Goal: Task Accomplishment & Management: Manage account settings

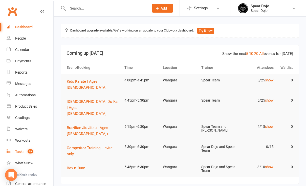
click at [19, 151] on div "Tasks" at bounding box center [19, 152] width 9 height 4
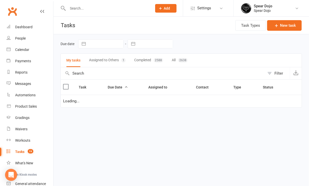
select select "started"
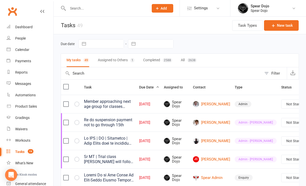
click at [289, 105] on select "Not Started In Progress Waiting Complete" at bounding box center [299, 104] width 37 height 9
click at [281, 100] on select "Not Started In Progress Waiting Complete" at bounding box center [299, 104] width 37 height 9
select select "unstarted"
select select "started"
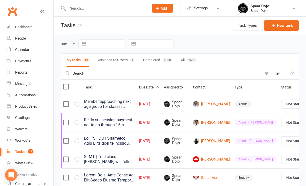
select select "started"
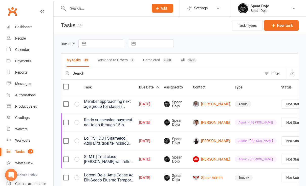
select select "started"
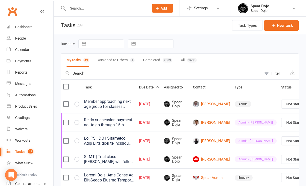
select select "started"
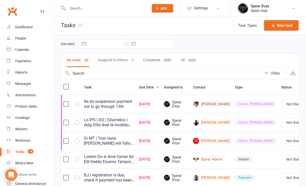
click at [202, 105] on link "[PERSON_NAME]" at bounding box center [211, 104] width 37 height 6
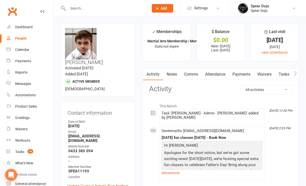
click at [243, 73] on link "Payments" at bounding box center [241, 75] width 25 height 12
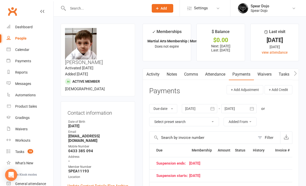
click at [283, 74] on link "Tasks" at bounding box center [284, 75] width 18 height 12
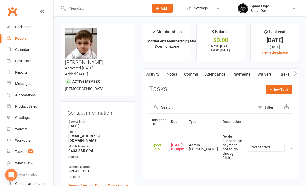
click at [290, 149] on icon "button" at bounding box center [292, 147] width 5 height 5
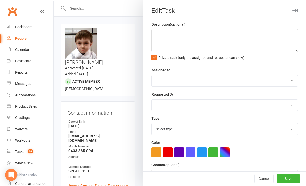
type textarea "Re do suspension payment not to go through 15th"
select select "43986"
type input "[DATE]"
type input "8:00pm"
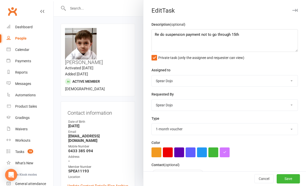
select select "21602"
drag, startPoint x: 246, startPoint y: 32, endPoint x: 149, endPoint y: 40, distance: 97.1
click at [151, 40] on textarea "Re do suspension payment not to go through 15th" at bounding box center [224, 40] width 146 height 23
click at [169, 46] on textarea "Re do suspension payment not to go through 15th" at bounding box center [224, 40] width 146 height 23
drag, startPoint x: 245, startPoint y: 34, endPoint x: 147, endPoint y: 38, distance: 98.1
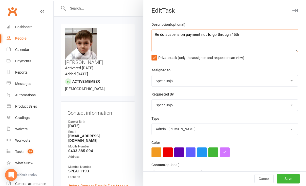
click at [147, 38] on div "Description (optional) Re do suspension payment not to go through 15th Private …" at bounding box center [224, 123] width 162 height 204
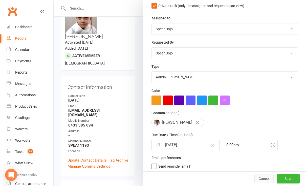
scroll to position [34, 0]
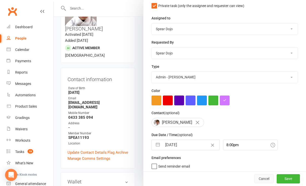
click at [254, 180] on button "Cancel" at bounding box center [263, 179] width 19 height 9
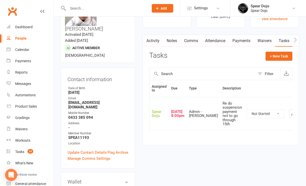
click at [290, 114] on icon "button" at bounding box center [292, 114] width 5 height 5
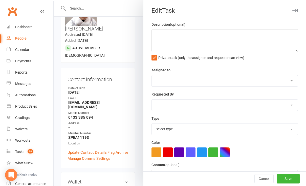
type textarea "Re do suspension payment not to go through 15th"
select select "43986"
type input "[DATE]"
type input "8:00pm"
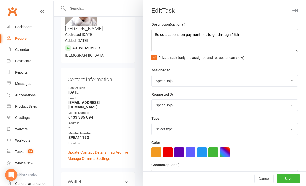
select select "21602"
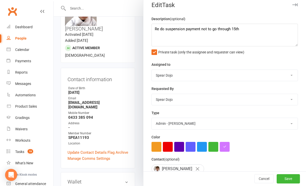
scroll to position [0, 0]
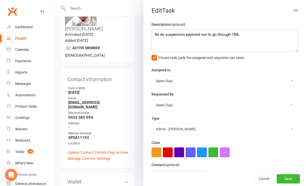
drag, startPoint x: 241, startPoint y: 34, endPoint x: 136, endPoint y: 40, distance: 104.7
click at [54, 0] on react-component "Edit Task Description (optional) Re do suspension payment not to go through 15t…" at bounding box center [54, 0] width 0 height 0
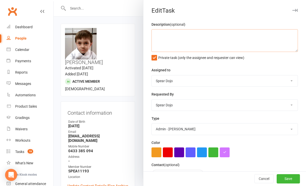
click at [151, 33] on textarea at bounding box center [224, 40] width 146 height 23
click at [155, 34] on textarea "Re do suspension payment not to go through 15th" at bounding box center [224, 40] width 146 height 23
drag, startPoint x: 197, startPoint y: 35, endPoint x: 194, endPoint y: 31, distance: 4.3
click at [197, 35] on textarea "Suspension do suspension payment not to go through 15th" at bounding box center [224, 40] width 146 height 23
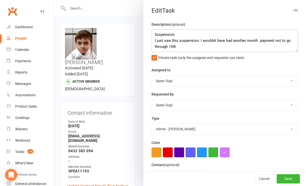
click at [281, 40] on textarea "Suspension I just saw this suspension. I wouldnt have had another month payment…" at bounding box center [224, 40] width 146 height 23
click at [163, 46] on textarea "Suspension I just saw this suspension. I wouldnt have had another month payment…" at bounding box center [224, 40] width 146 height 23
click at [228, 47] on textarea "Suspension I just saw this suspension. I wouldnt have had another month payment…" at bounding box center [224, 40] width 146 height 23
click at [235, 47] on textarea "Suspension I just saw this suspension. I wouldn't have had another month paymen…" at bounding box center [224, 40] width 146 height 23
click at [246, 46] on textarea "Suspension I just saw this suspension. I wouldn't have had another month paymen…" at bounding box center [224, 40] width 146 height 23
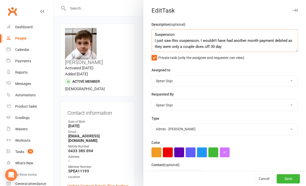
click at [151, 40] on textarea "Suspension I just saw this suspension. I wouldn't have had another month paymen…" at bounding box center [224, 40] width 146 height 23
click at [273, 41] on textarea "Suspension 15/ 09/25 I just saw this suspension. I wouldn't have had another mo…" at bounding box center [224, 40] width 146 height 23
click at [233, 47] on textarea "Suspension 15/ 09/25 I just saw this suspension. I wouldn't have had another mo…" at bounding box center [224, 40] width 146 height 23
click at [253, 47] on textarea "Suspension 15/ 09/25 I just saw this suspension. I wouldn't have had another mo…" at bounding box center [224, 40] width 146 height 23
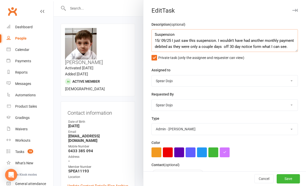
click at [173, 48] on textarea "Suspension 15/ 09/25 I just saw this suspension. I wouldn't have had another mo…" at bounding box center [224, 40] width 146 height 23
drag, startPoint x: 165, startPoint y: 46, endPoint x: 175, endPoint y: 44, distance: 10.1
click at [165, 46] on textarea "Suspension 15/ 09/25 I just saw this suspension. I wouldn't have had another mo…" at bounding box center [224, 40] width 146 height 23
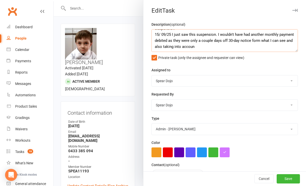
click at [217, 43] on textarea "Suspension 15/ 09/25 I just saw this suspension. I wouldn't have had another mo…" at bounding box center [224, 40] width 146 height 23
click at [232, 46] on textarea "Suspension 15/ 09/25 I just saw this suspension. I wouldn't have had another mo…" at bounding box center [224, 40] width 146 height 23
drag, startPoint x: 254, startPoint y: 46, endPoint x: 261, endPoint y: 44, distance: 6.8
click at [256, 46] on textarea "Suspension 15/ 09/25 I just saw this suspension. I wouldn't have had another mo…" at bounding box center [224, 40] width 146 height 23
click at [254, 47] on textarea "Suspension 15/ 09/25 I just saw this suspension. I wouldn't have had another mo…" at bounding box center [224, 40] width 146 height 23
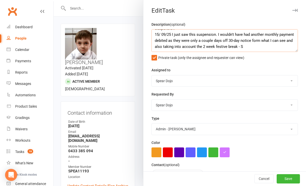
click at [179, 41] on textarea "Suspension 15/ 09/25 I just saw this suspension. I wouldn't have had another mo…" at bounding box center [224, 40] width 146 height 23
click at [159, 47] on textarea "Suspension 15/ 09/25 I just saw this suspension. I wouldn't have had another mo…" at bounding box center [224, 40] width 146 height 23
click at [186, 46] on textarea "Suspension 15/ 09/25 I just saw this suspension. I wouldn't have had another mo…" at bounding box center [224, 40] width 146 height 23
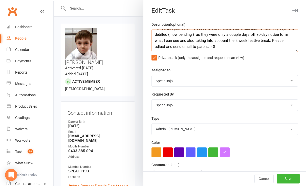
click at [185, 46] on textarea "Suspension 15/ 09/25 I just saw this suspension. I wouldn't have had another mo…" at bounding box center [224, 40] width 146 height 23
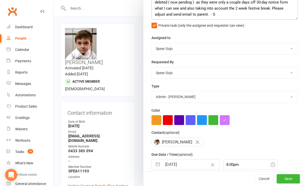
scroll to position [34, 0]
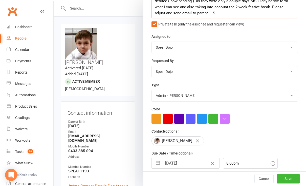
type textarea "Suspension 15/ 09/25 I just saw this suspension. I wouldn't have had another mo…"
click at [181, 94] on select "1-month voucher 7-day vip pass Admin Admin - [PERSON_NAME] Admin - [PERSON_NAME…" at bounding box center [225, 95] width 146 height 11
select select "19839"
click at [152, 90] on select "1-month voucher 7-day vip pass Admin Admin - [PERSON_NAME] Admin - [PERSON_NAME…" at bounding box center [225, 95] width 146 height 11
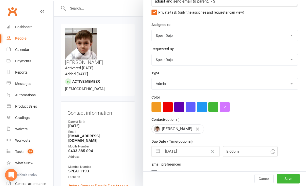
scroll to position [52, 0]
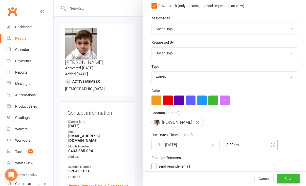
click at [230, 145] on input "8:00pm" at bounding box center [250, 145] width 55 height 11
click at [223, 177] on div "8:00am" at bounding box center [250, 179] width 54 height 8
type input "8:00am"
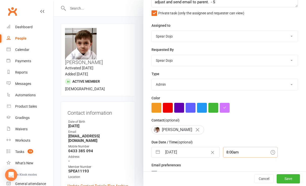
scroll to position [52, 0]
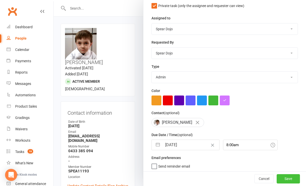
click at [276, 181] on button "Save" at bounding box center [287, 179] width 23 height 9
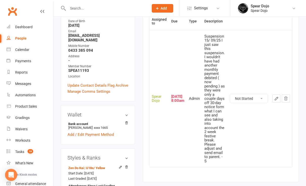
scroll to position [101, 0]
click at [274, 94] on button "button" at bounding box center [276, 98] width 8 height 8
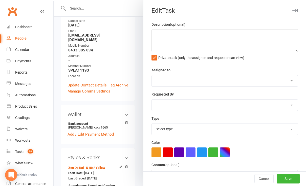
type textarea "Suspension 15/ 09/25 I just saw this suspension. I wouldn't have had another mo…"
select select "43986"
type input "[DATE]"
type input "8:00am"
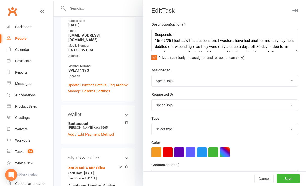
select select "19839"
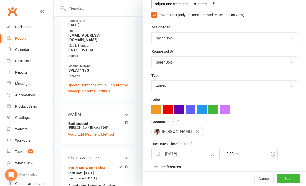
scroll to position [52, 0]
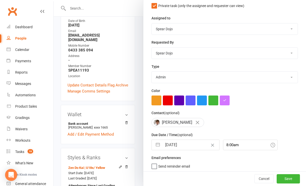
drag, startPoint x: 153, startPoint y: 144, endPoint x: 170, endPoint y: 141, distance: 17.6
click at [153, 144] on button "button" at bounding box center [157, 145] width 9 height 10
select select "7"
select select "2025"
select select "8"
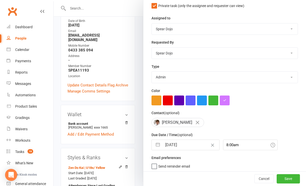
select select "2025"
select select "9"
select select "2025"
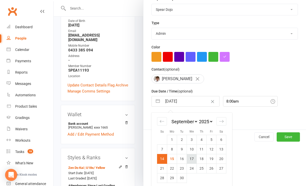
scroll to position [97, 0]
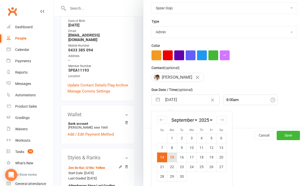
click at [167, 156] on td "15" at bounding box center [172, 158] width 10 height 10
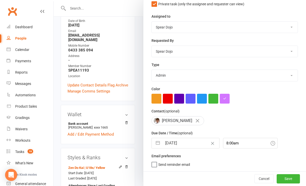
type input "[DATE]"
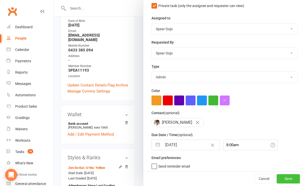
click at [281, 177] on button "Save" at bounding box center [287, 179] width 23 height 9
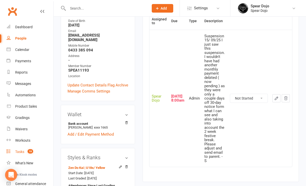
click at [15, 152] on div "Tasks" at bounding box center [19, 152] width 9 height 4
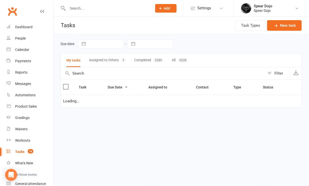
select select "started"
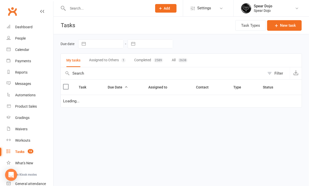
select select "started"
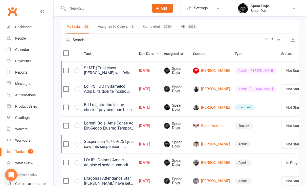
scroll to position [0, 10]
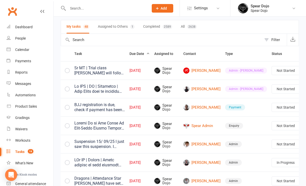
click at [251, 90] on link "Edit" at bounding box center [267, 90] width 50 height 10
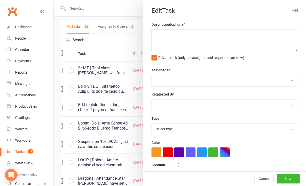
type textarea "Sr MT | Trial class [PERSON_NAME] will follow up [DATE] Mum ( [PERSON_NAME] pho…"
select select "43986"
type input "[DATE]"
type input "8:00pm"
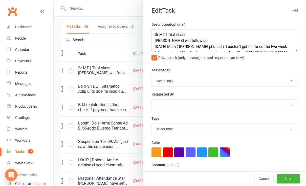
select select "21602"
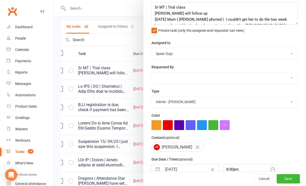
scroll to position [52, 0]
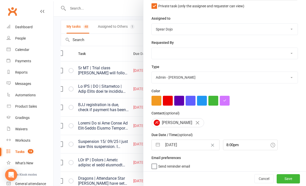
drag, startPoint x: 152, startPoint y: 143, endPoint x: 161, endPoint y: 143, distance: 9.4
click at [153, 143] on button "button" at bounding box center [157, 145] width 9 height 10
select select "7"
select select "2025"
select select "8"
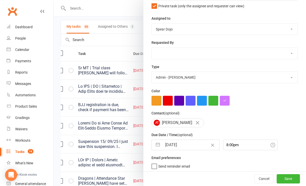
select select "2025"
select select "9"
select select "2025"
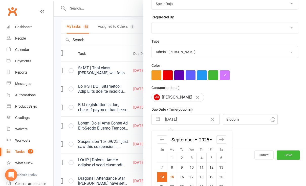
scroll to position [97, 0]
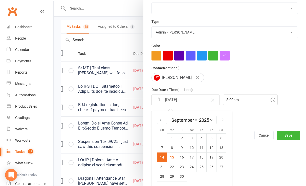
drag, startPoint x: 178, startPoint y: 157, endPoint x: 183, endPoint y: 157, distance: 5.3
click at [179, 157] on td "16" at bounding box center [182, 158] width 10 height 10
type input "[DATE]"
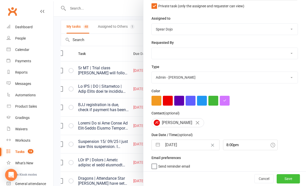
click at [278, 179] on button "Save" at bounding box center [287, 179] width 23 height 9
select select "started"
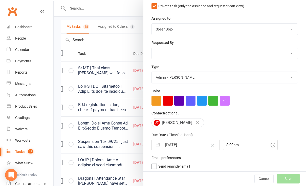
select select "started"
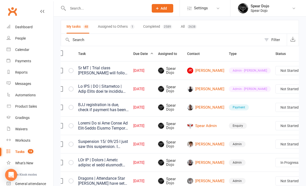
select select "started"
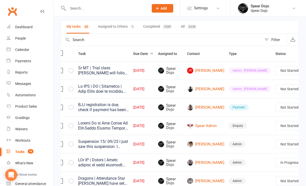
select select "started"
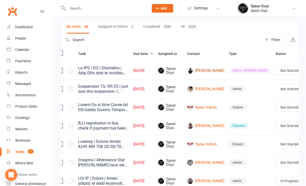
click at [202, 71] on link "[PERSON_NAME]" at bounding box center [205, 71] width 37 height 6
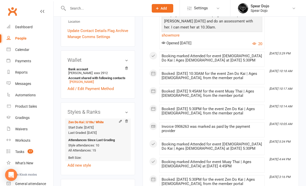
scroll to position [168, 0]
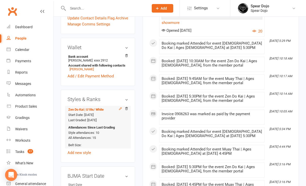
click at [120, 107] on icon at bounding box center [120, 109] width 4 height 4
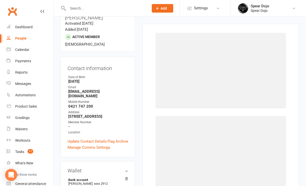
scroll to position [43, 0]
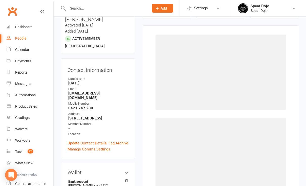
select select "1952"
select select "19063"
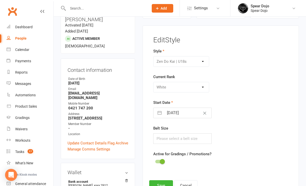
click at [202, 61] on div "Brazilian Jiu Jitsu Fitness Classes Kids Karate | Dragons Kids Karate | Ninjas …" at bounding box center [181, 61] width 56 height 11
click at [159, 112] on button "button" at bounding box center [159, 113] width 9 height 10
select select "5"
select select "2025"
select select "6"
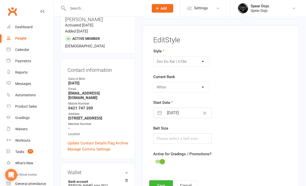
select select "2025"
select select "7"
select select "2025"
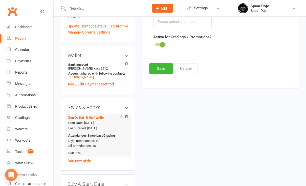
scroll to position [178, 0]
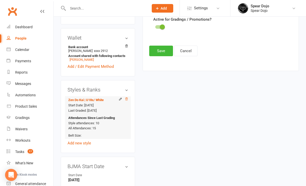
click at [127, 97] on icon at bounding box center [127, 99] width 4 height 4
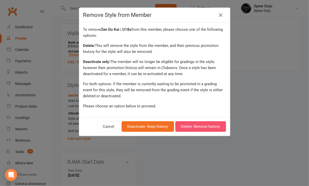
click at [202, 127] on button "Delete: Remove history" at bounding box center [201, 126] width 51 height 11
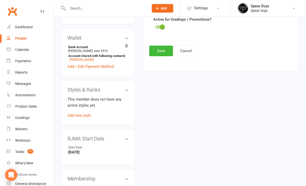
click at [126, 87] on h3 "Styles & Ranks" at bounding box center [97, 90] width 61 height 6
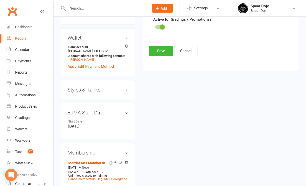
click at [125, 87] on h3 "Styles & Ranks" at bounding box center [97, 90] width 61 height 6
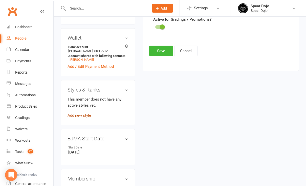
click at [86, 113] on link "Add new style" at bounding box center [78, 115] width 23 height 5
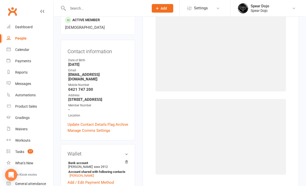
scroll to position [43, 0]
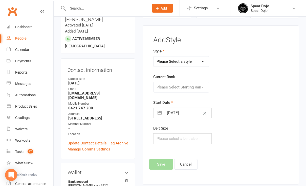
click at [203, 60] on select "Please Select a style Brazilian Jiu Jitsu Fitness Classes Kids Karate | Dragons…" at bounding box center [180, 62] width 55 height 10
select select "1952"
click at [153, 57] on select "Please Select a style Brazilian Jiu Jitsu Fitness Classes Kids Karate | Dragons…" at bounding box center [180, 62] width 55 height 10
click at [192, 88] on select "Please Select Starting Rank White Yellow Yellow Tip Orange Orange Tip Blue Blue…" at bounding box center [180, 87] width 55 height 10
select select "19068"
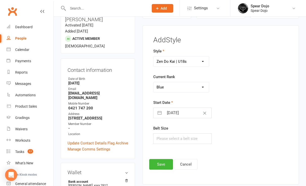
click at [153, 82] on select "Please Select Starting Rank White Yellow Yellow Tip Orange Orange Tip Blue Blue…" at bounding box center [180, 87] width 55 height 10
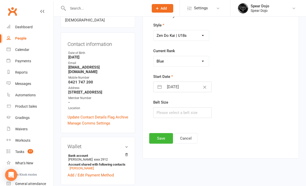
scroll to position [77, 0]
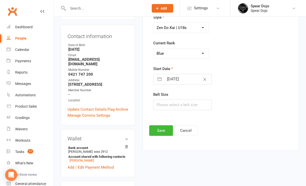
click at [159, 77] on button "button" at bounding box center [159, 79] width 9 height 10
select select "7"
select select "2025"
select select "8"
select select "2025"
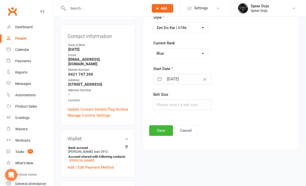
select select "9"
select select "2025"
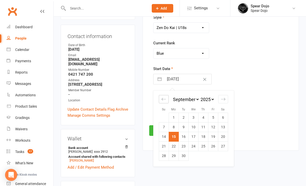
click at [162, 99] on icon "Move backward to switch to the previous month." at bounding box center [163, 99] width 5 height 5
select select "6"
select select "2025"
click at [162, 99] on icon "Move backward to switch to the previous month." at bounding box center [163, 99] width 5 height 5
select select "5"
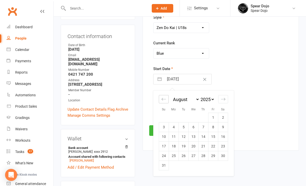
select select "2025"
click at [108, 150] on span "xxxx 2912" at bounding box center [101, 152] width 14 height 4
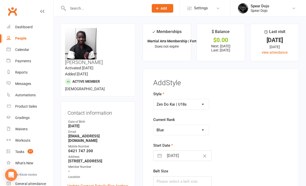
scroll to position [67, 0]
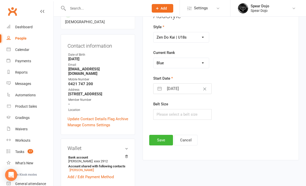
drag, startPoint x: 158, startPoint y: 88, endPoint x: 164, endPoint y: 87, distance: 6.3
click at [158, 88] on button "button" at bounding box center [159, 89] width 9 height 10
select select "7"
select select "2025"
select select "8"
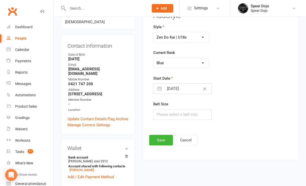
select select "2025"
select select "9"
select select "2025"
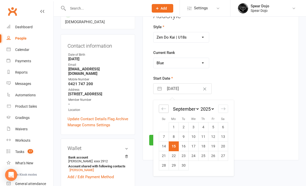
click at [162, 107] on icon "Move backward to switch to the previous month." at bounding box center [163, 109] width 5 height 5
select select "6"
select select "2025"
click at [163, 109] on icon "Move backward to switch to the previous month." at bounding box center [163, 109] width 5 height 5
select select "5"
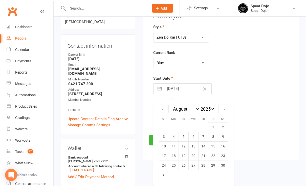
select select "2025"
click at [183, 156] on td "22" at bounding box center [183, 156] width 10 height 10
type input "[DATE]"
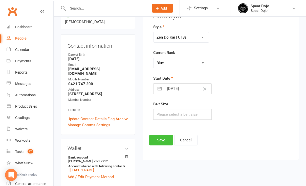
click at [164, 140] on button "Save" at bounding box center [161, 140] width 24 height 11
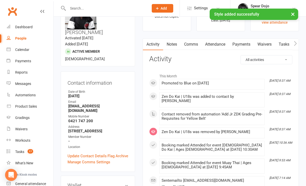
scroll to position [0, 0]
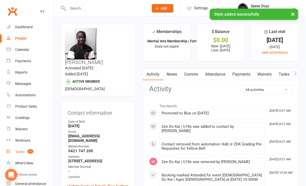
drag, startPoint x: 21, startPoint y: 153, endPoint x: 30, endPoint y: 148, distance: 9.5
click at [21, 152] on div "Tasks" at bounding box center [19, 152] width 9 height 4
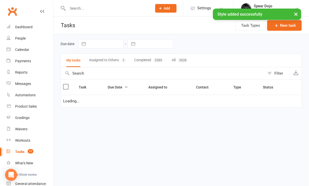
select select "started"
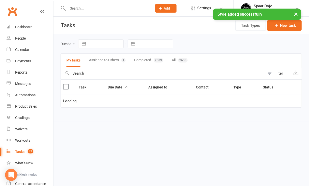
select select "started"
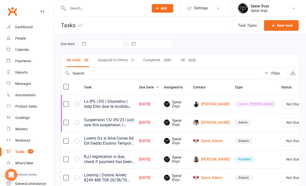
click at [289, 102] on select "Not Started In Progress Waiting Complete" at bounding box center [299, 104] width 37 height 9
click at [281, 100] on select "Not Started In Progress Waiting Complete" at bounding box center [299, 104] width 37 height 9
select select "unstarted"
select select "started"
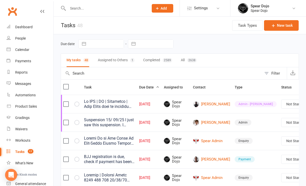
select select "started"
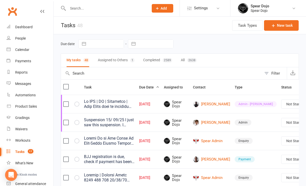
select select "started"
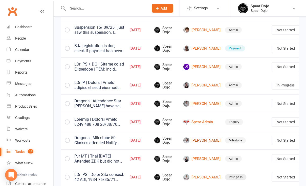
scroll to position [101, 0]
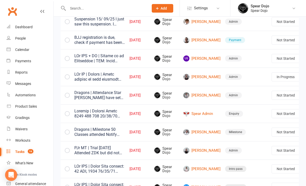
click at [274, 113] on link "Edit" at bounding box center [267, 115] width 50 height 10
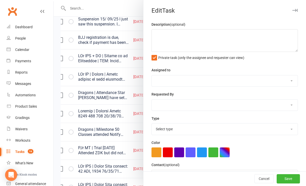
type textarea "Dragons | Attendance Star [PERSON_NAME] have set task for morning as it may nee…"
select select "43986"
type input "[DATE]"
type input "10:00am"
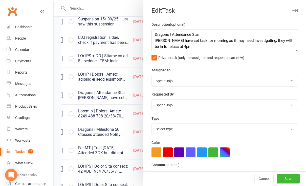
select select "19839"
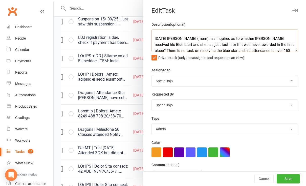
scroll to position [30, 0]
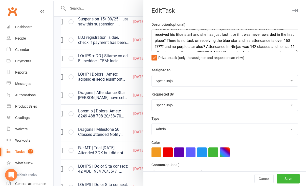
click at [113, 94] on div at bounding box center [180, 93] width 252 height 186
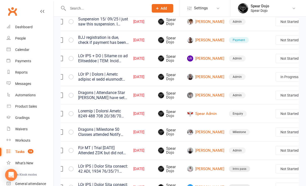
scroll to position [135, 0]
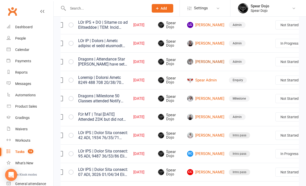
click at [203, 61] on link "[PERSON_NAME]" at bounding box center [205, 62] width 37 height 6
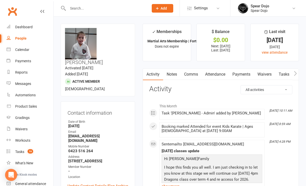
click at [219, 75] on link "Attendance" at bounding box center [214, 75] width 27 height 12
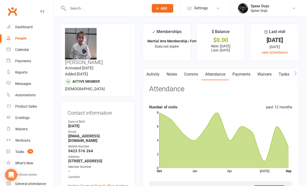
click at [283, 74] on link "Tasks" at bounding box center [284, 75] width 18 height 12
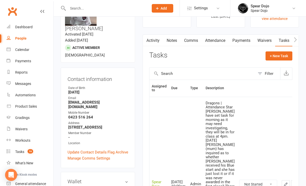
scroll to position [34, 0]
click at [215, 40] on link "Attendance" at bounding box center [214, 41] width 27 height 12
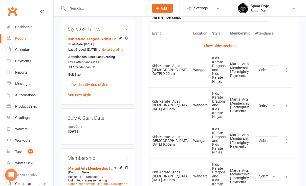
scroll to position [202, 0]
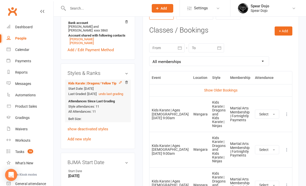
click at [119, 81] on icon at bounding box center [120, 83] width 4 height 4
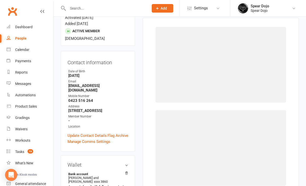
scroll to position [43, 0]
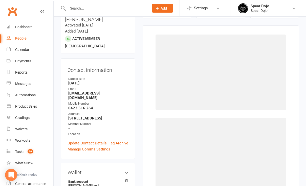
select select "1951"
select select "19058"
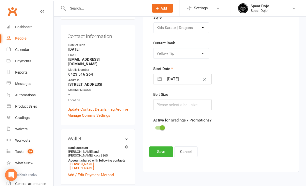
scroll to position [144, 0]
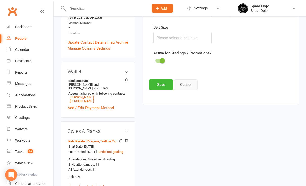
click at [188, 85] on button "Cancel" at bounding box center [185, 85] width 23 height 11
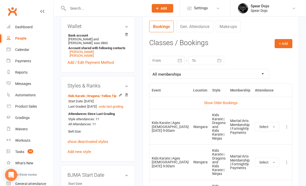
scroll to position [211, 0]
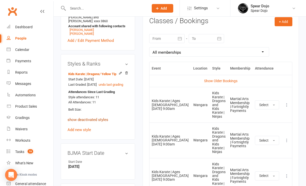
click at [100, 118] on link "show deactivated styles" at bounding box center [87, 120] width 41 height 5
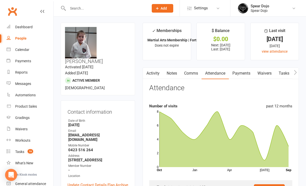
scroll to position [0, 0]
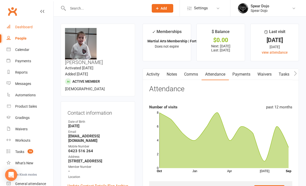
click at [27, 28] on div "Dashboard" at bounding box center [23, 27] width 17 height 4
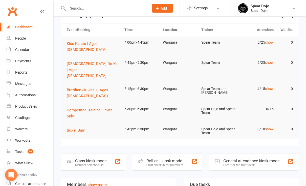
scroll to position [101, 0]
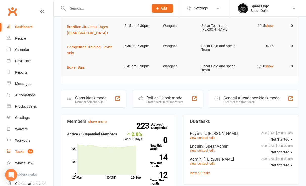
click at [20, 152] on div "Tasks" at bounding box center [19, 152] width 9 height 4
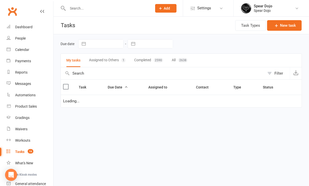
select select "started"
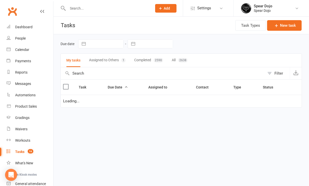
select select "started"
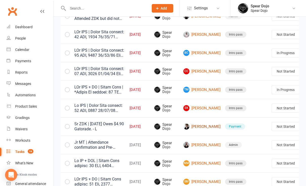
scroll to position [269, 0]
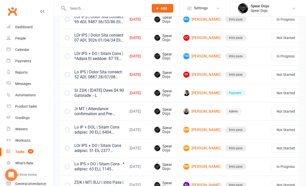
click at [259, 132] on link "Edit" at bounding box center [267, 132] width 50 height 10
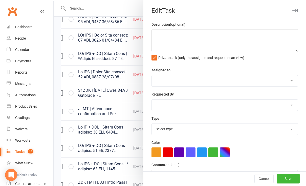
type textarea "Jr MT | Attendance confirmation and Pre-Booking needed [DATE] Did not attend [D…"
select select "43986"
type input "[DATE]"
type input "4:45pm"
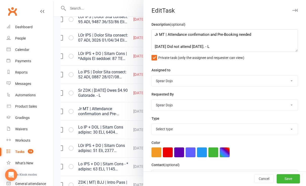
select select "19839"
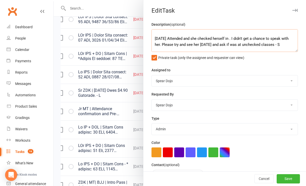
scroll to position [0, 0]
click at [114, 115] on div at bounding box center [180, 93] width 252 height 186
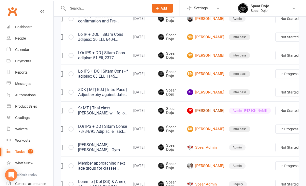
scroll to position [370, 0]
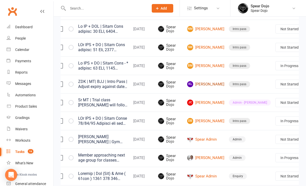
click at [204, 85] on link "KL [PERSON_NAME]" at bounding box center [205, 84] width 37 height 6
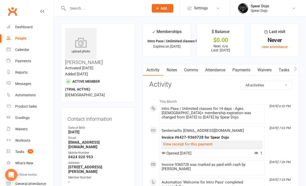
click at [218, 70] on link "Attendance" at bounding box center [214, 70] width 27 height 12
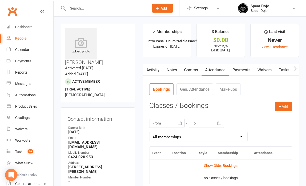
click at [178, 122] on icon "button" at bounding box center [179, 123] width 5 height 5
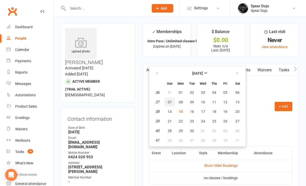
click at [169, 103] on span "07" at bounding box center [169, 102] width 4 height 4
type input "[DATE]"
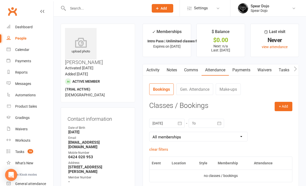
drag, startPoint x: 219, startPoint y: 123, endPoint x: 227, endPoint y: 121, distance: 8.2
click at [219, 123] on icon "button" at bounding box center [218, 123] width 5 height 5
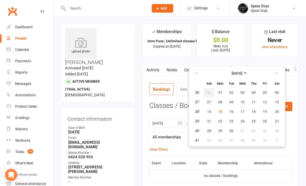
click at [209, 92] on span "31" at bounding box center [209, 93] width 4 height 4
type input "[DATE]"
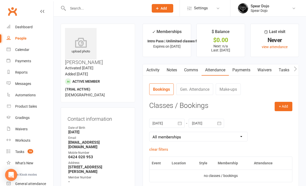
click at [220, 124] on icon "button" at bounding box center [218, 123] width 5 height 5
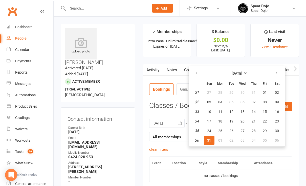
click at [178, 124] on icon "button" at bounding box center [179, 123] width 5 height 5
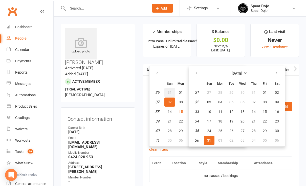
click at [169, 91] on span "31" at bounding box center [169, 93] width 4 height 4
type input "[DATE]"
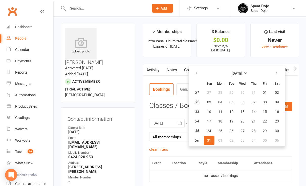
drag, startPoint x: 167, startPoint y: 143, endPoint x: 172, endPoint y: 141, distance: 5.2
click at [168, 143] on div "[DATE] [DATE] Sun Mon Tue Wed Thu Fri Sat 31 27 28 29 30 31 01 02 32 03 04 05 0…" at bounding box center [220, 130] width 143 height 33
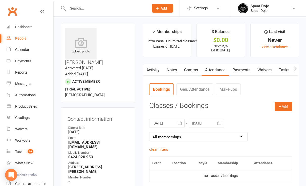
click at [220, 122] on icon "button" at bounding box center [219, 123] width 4 height 3
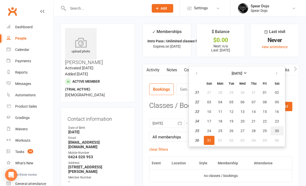
click at [276, 130] on span "30" at bounding box center [277, 131] width 4 height 4
type input "[DATE]"
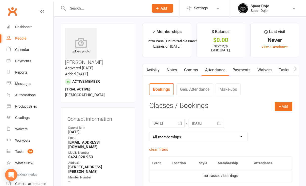
click at [220, 68] on link "Attendance" at bounding box center [214, 70] width 27 height 12
click at [24, 28] on div "Dashboard" at bounding box center [23, 27] width 17 height 4
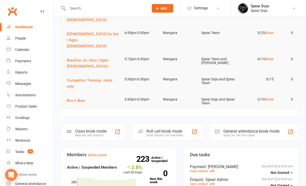
scroll to position [101, 0]
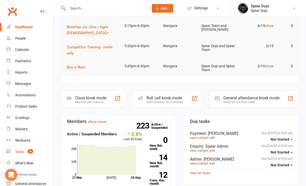
click at [18, 153] on div "Tasks" at bounding box center [19, 152] width 9 height 4
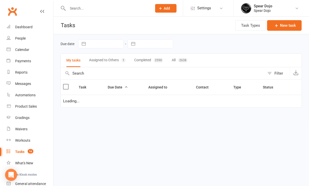
select select "started"
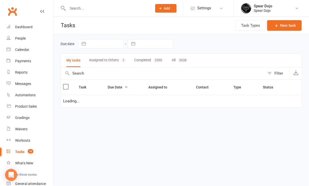
select select "started"
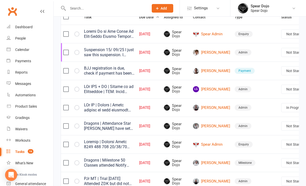
scroll to position [0, 10]
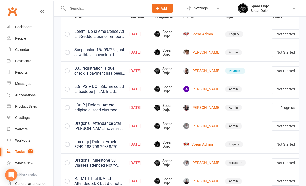
click at [253, 145] on link "Edit" at bounding box center [267, 145] width 50 height 10
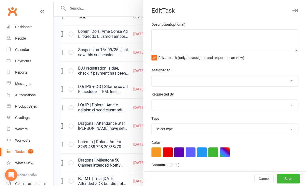
type textarea "Dragons | Attendance Star [PERSON_NAME] have set task for morning as it may nee…"
select select "43986"
type input "[DATE]"
type input "10:00am"
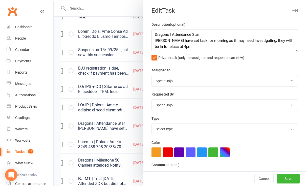
select select "19839"
click at [200, 35] on textarea "Dragons | Attendance Star [PERSON_NAME] have set task for morning as it may nee…" at bounding box center [224, 40] width 146 height 23
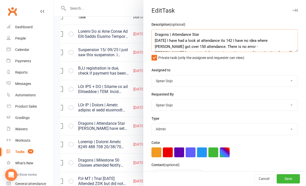
click at [194, 47] on textarea "Dragons | Attendance Star [DATE] I have had a look at attendance its 142 I have…" at bounding box center [224, 40] width 146 height 23
click at [230, 47] on textarea "Dragons | Attendance Star [DATE] I have had a look at attendance its 142 I have…" at bounding box center [224, 40] width 146 height 23
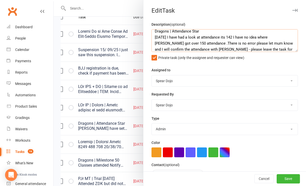
scroll to position [9, 0]
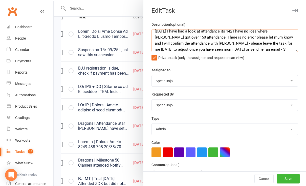
click at [270, 50] on textarea "Dragons | Attendance Star [DATE] I have had a look at attendance its 142 I have…" at bounding box center [224, 40] width 146 height 23
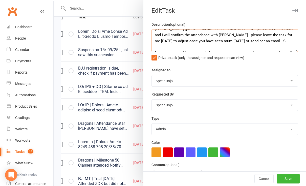
scroll to position [0, 0]
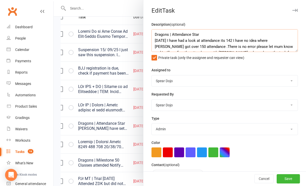
drag, startPoint x: 167, startPoint y: 40, endPoint x: 183, endPoint y: 40, distance: 15.9
click at [168, 40] on textarea "Dragons | Attendance Star [DATE] I have had a look at attendance its 142 I have…" at bounding box center [224, 40] width 146 height 23
drag, startPoint x: 167, startPoint y: 41, endPoint x: 169, endPoint y: 39, distance: 3.1
click at [167, 40] on textarea "Dragons | Attendance Star [DATE] I have had a look at attendance its 142 I have…" at bounding box center [224, 40] width 146 height 23
click at [276, 40] on textarea "Dragons | Attendance Star [DATE] Re below I have had a look at attendance its 1…" at bounding box center [224, 40] width 146 height 23
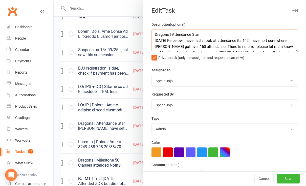
click at [176, 47] on textarea "Dragons | Attendance Star [DATE] Re below I have had a look at attendance its 1…" at bounding box center [224, 40] width 146 height 23
click at [197, 47] on textarea "Dragons | Attendance Star [DATE] Re below I have had a look at attendance its 1…" at bounding box center [224, 40] width 146 height 23
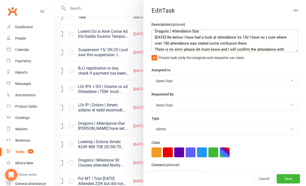
drag, startPoint x: 251, startPoint y: 43, endPoint x: 262, endPoint y: 42, distance: 11.4
click at [262, 42] on textarea "Dragons | Attendance Star [DATE] Re below I have had a look at attendance its 1…" at bounding box center [224, 40] width 146 height 23
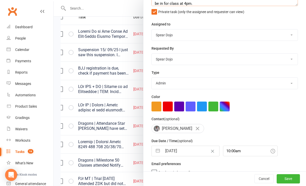
scroll to position [52, 0]
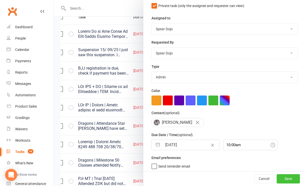
type textarea "Dragons | Attendance Star [DATE] Re below I have had a look at attendance its 1…"
click at [280, 180] on button "Save" at bounding box center [287, 179] width 23 height 9
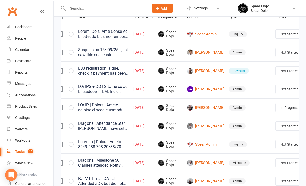
select select "started"
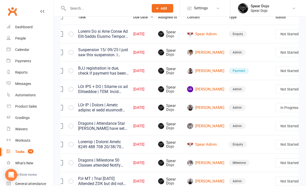
select select "started"
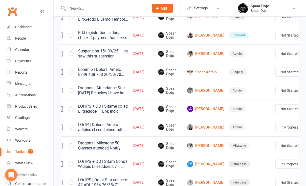
scroll to position [101, 0]
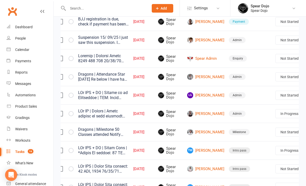
click at [266, 77] on link "Edit" at bounding box center [271, 78] width 50 height 10
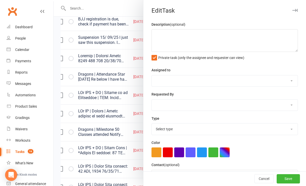
type textarea "Loremip | Dolorsi Ametc 9830 255 226 91/97/99 Adipis E/S, doe tem incid u labor…"
select select "43986"
type input "[DATE]"
type input "10:00am"
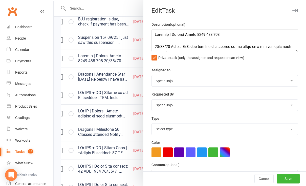
select select "23517"
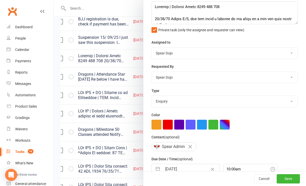
scroll to position [52, 0]
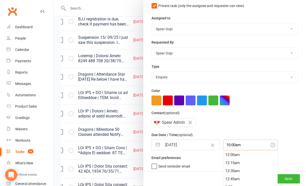
click at [236, 144] on input "10:00am" at bounding box center [250, 145] width 55 height 11
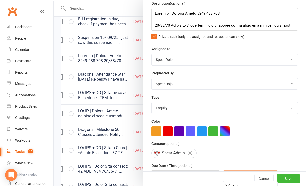
scroll to position [34, 0]
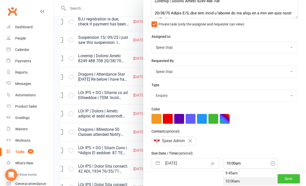
click at [282, 179] on button "Save" at bounding box center [287, 179] width 23 height 9
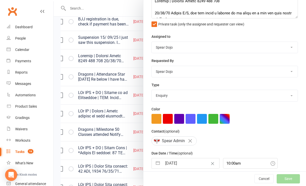
select select "started"
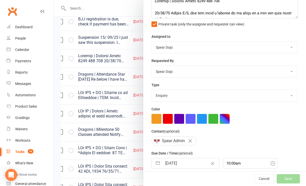
select select "started"
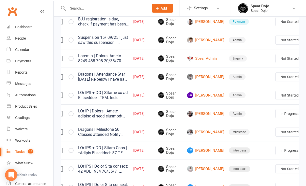
select select "started"
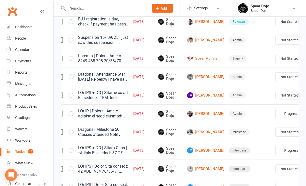
select select "started"
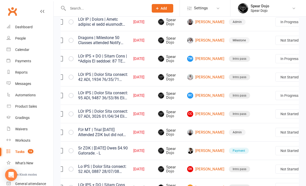
scroll to position [135, 0]
